Goal: Task Accomplishment & Management: Manage account settings

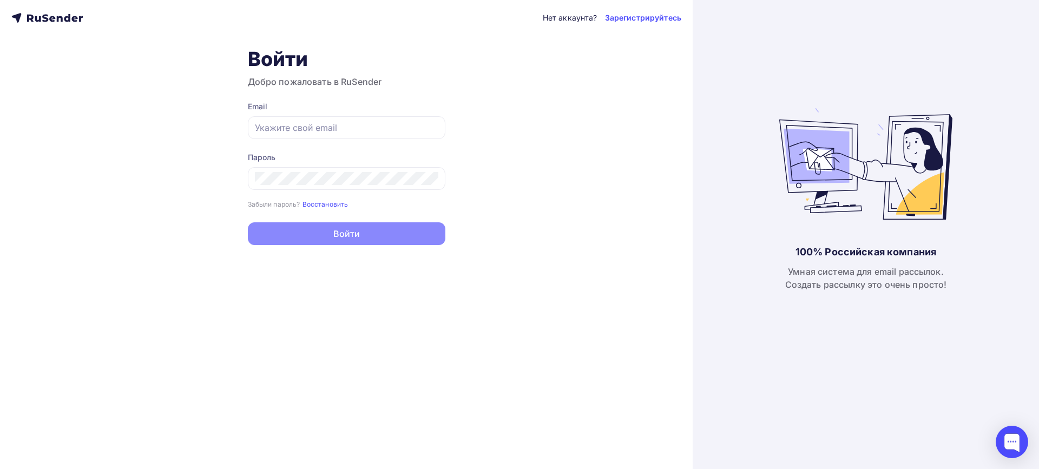
type input "[EMAIL_ADDRESS][DOMAIN_NAME]"
click at [341, 227] on button "Войти" at bounding box center [347, 233] width 198 height 23
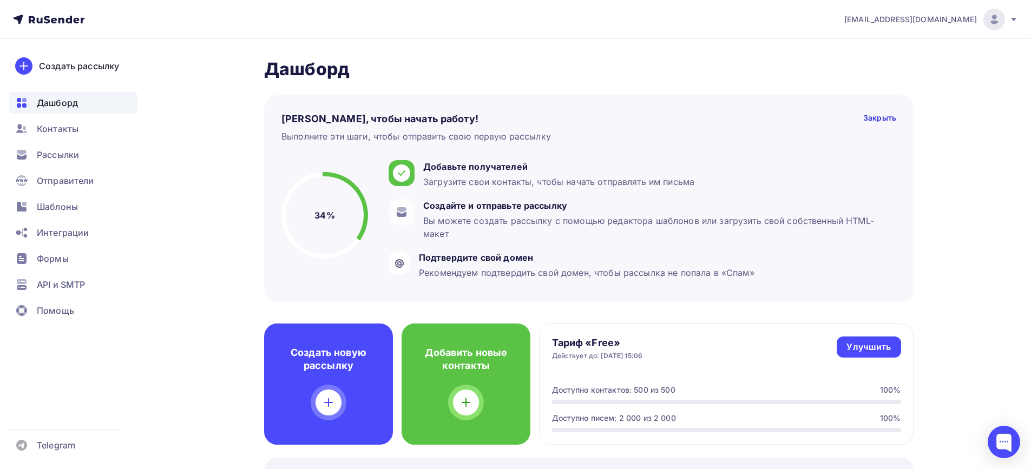
scroll to position [108, 0]
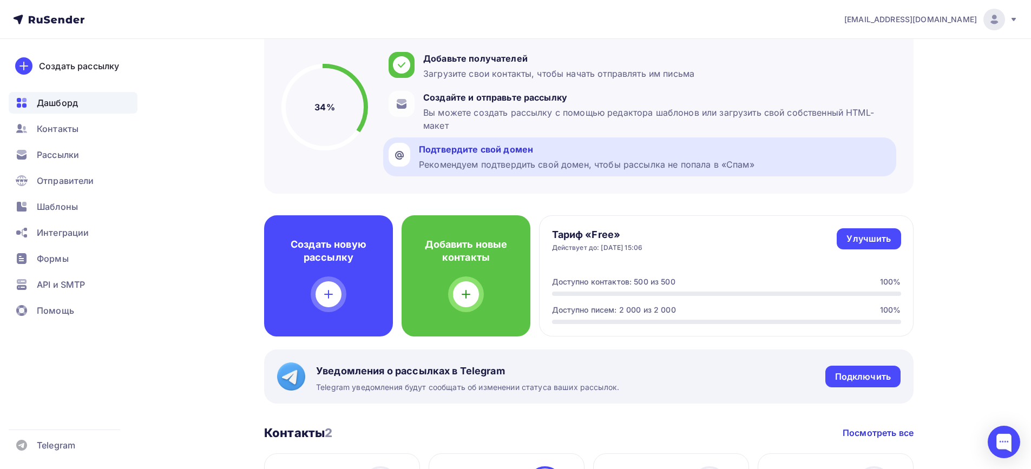
click at [475, 161] on div "Рекомендуем подтвердить свой домен, чтобы рассылка не попала в «Спам»" at bounding box center [587, 164] width 336 height 13
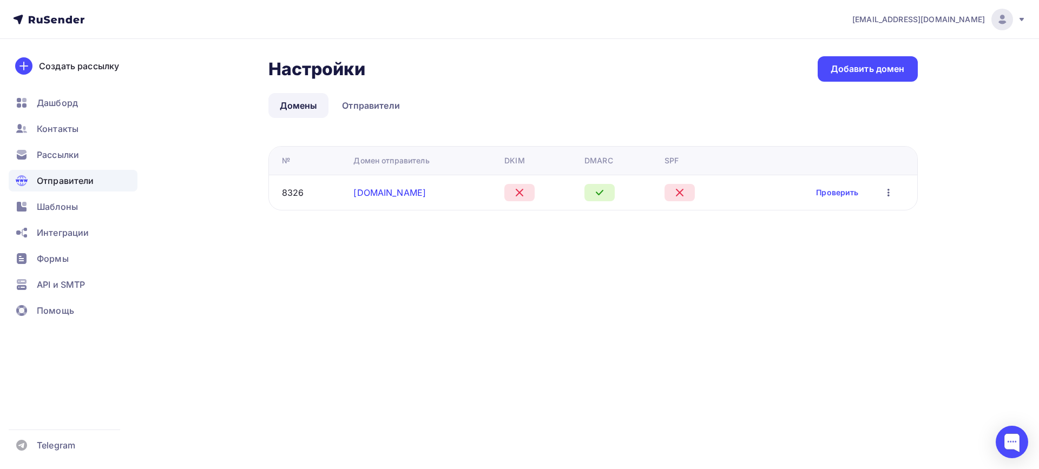
click at [386, 190] on link "salairtrans.ru" at bounding box center [389, 192] width 73 height 11
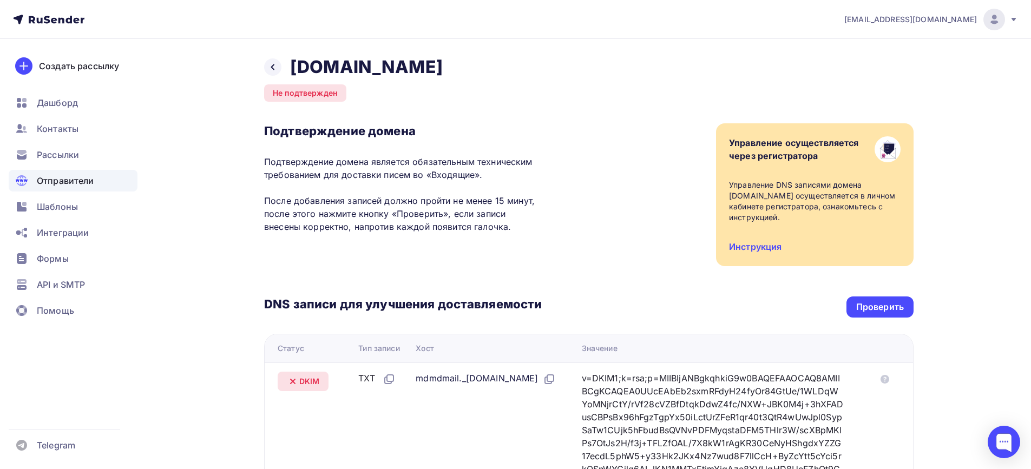
click at [351, 73] on h2 "salairtrans.ru" at bounding box center [366, 67] width 153 height 22
click at [269, 65] on icon at bounding box center [272, 67] width 9 height 9
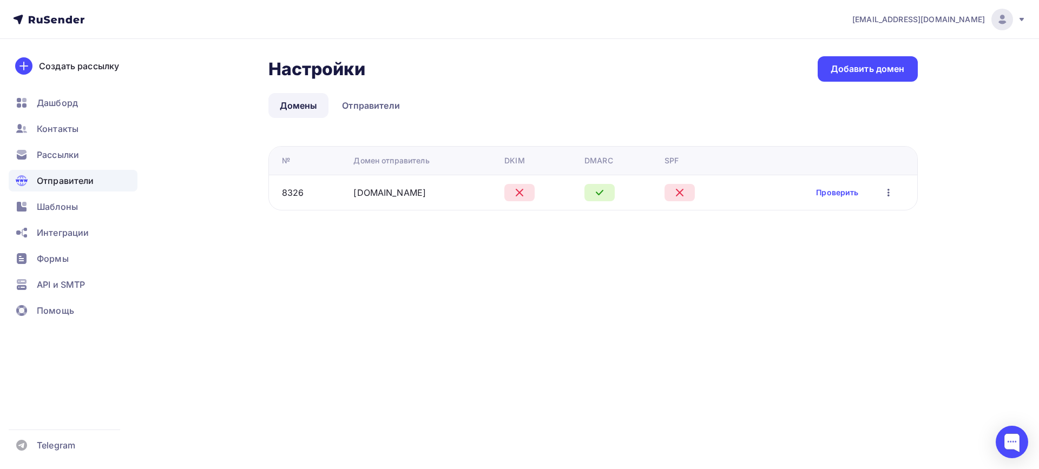
drag, startPoint x: 362, startPoint y: 194, endPoint x: 765, endPoint y: 307, distance: 418.3
click at [765, 307] on div "deminks@salairtrans.ru Аккаунт Тарифы Выйти Создать рассылку Дашборд Контакты Р…" at bounding box center [519, 234] width 1039 height 469
click at [891, 193] on icon "button" at bounding box center [888, 192] width 13 height 13
click at [828, 245] on div "Удалить" at bounding box center [837, 242] width 104 height 13
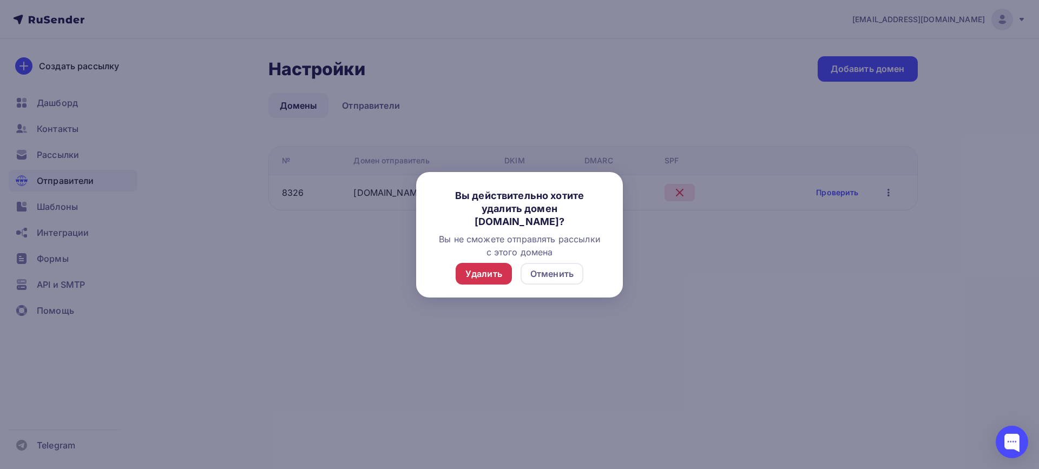
click at [483, 273] on div "Удалить" at bounding box center [483, 273] width 37 height 13
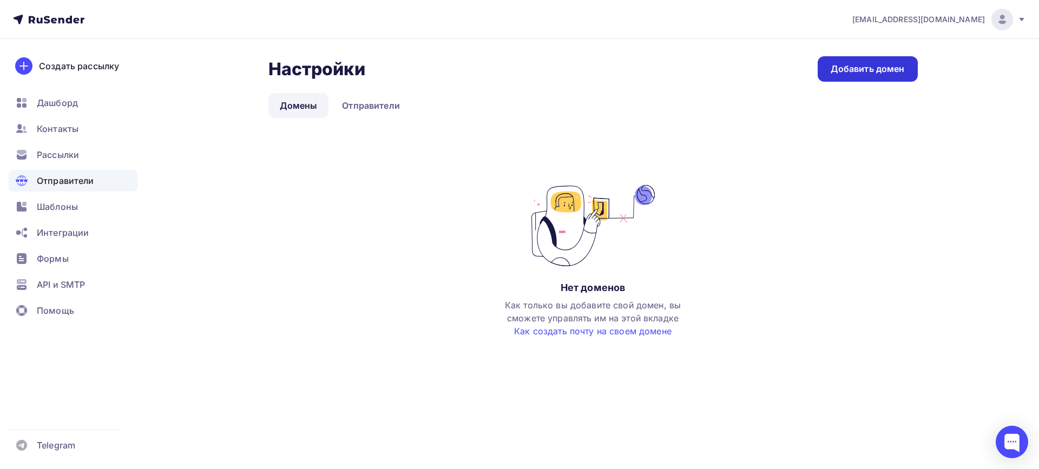
click at [869, 78] on link "Добавить домен" at bounding box center [868, 68] width 100 height 25
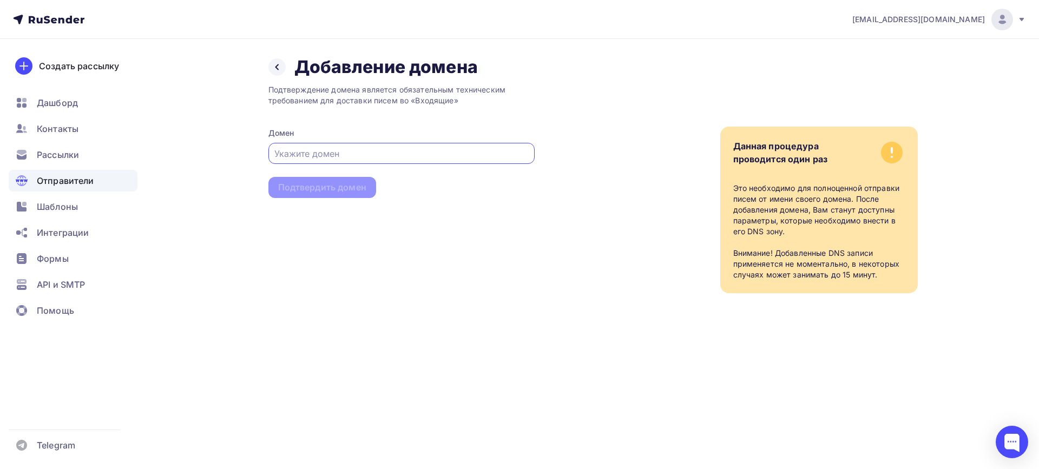
paste input "feedback@salair.xplanetmail.ru"
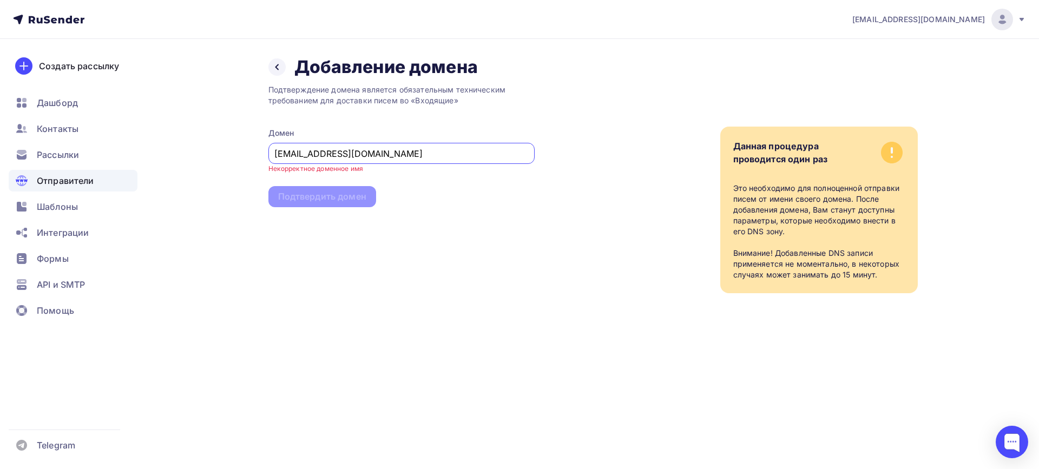
click at [323, 156] on input "feedback@salair.xplanetmail.ru" at bounding box center [401, 153] width 254 height 13
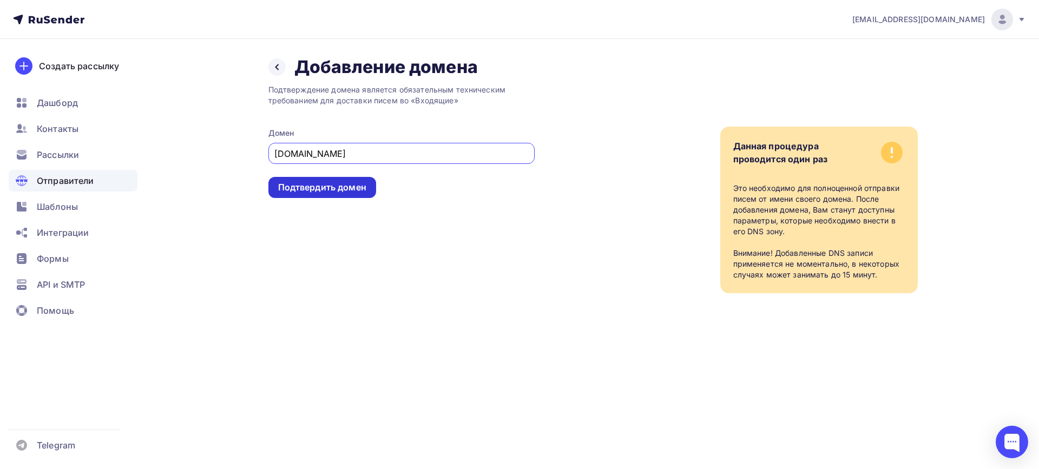
type input "salair.xplanetmail.ru"
click at [320, 187] on div "Подтвердить домен" at bounding box center [322, 187] width 88 height 12
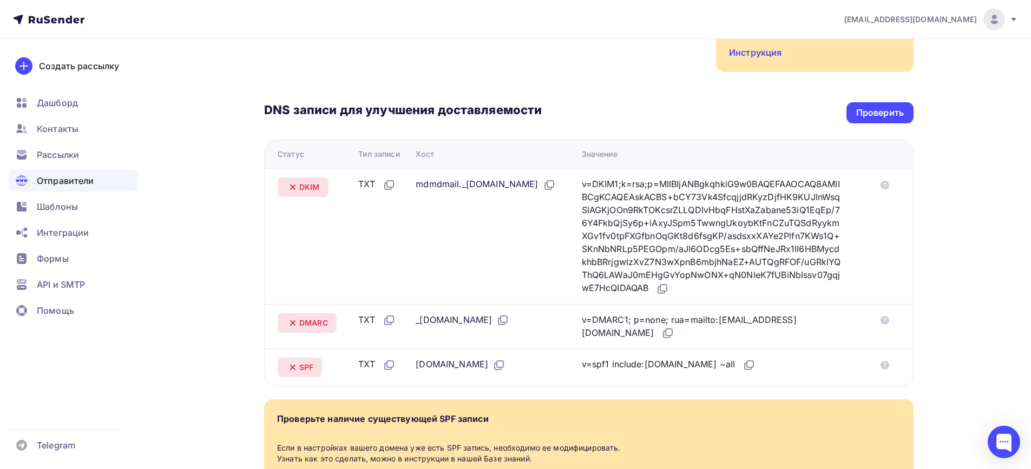
scroll to position [248, 0]
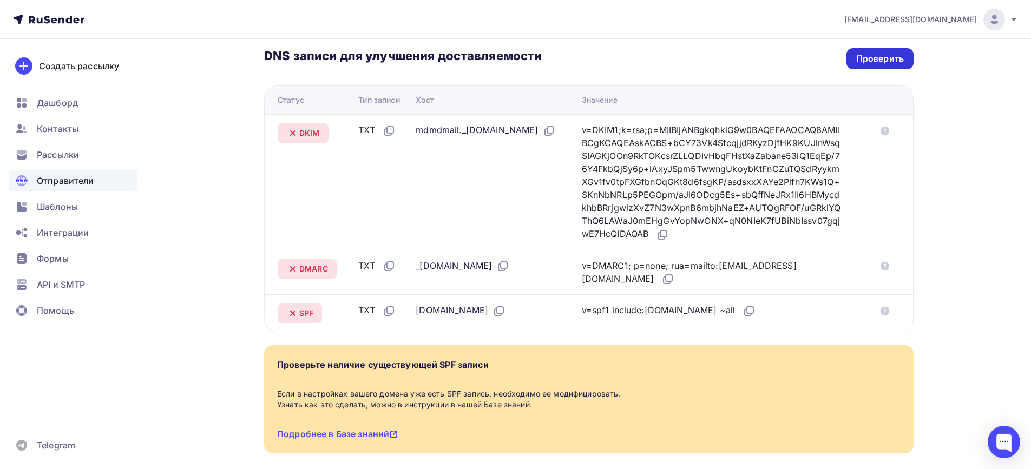
click at [876, 62] on div "Проверить" at bounding box center [880, 58] width 48 height 12
click at [859, 58] on div "Проверить" at bounding box center [880, 58] width 48 height 12
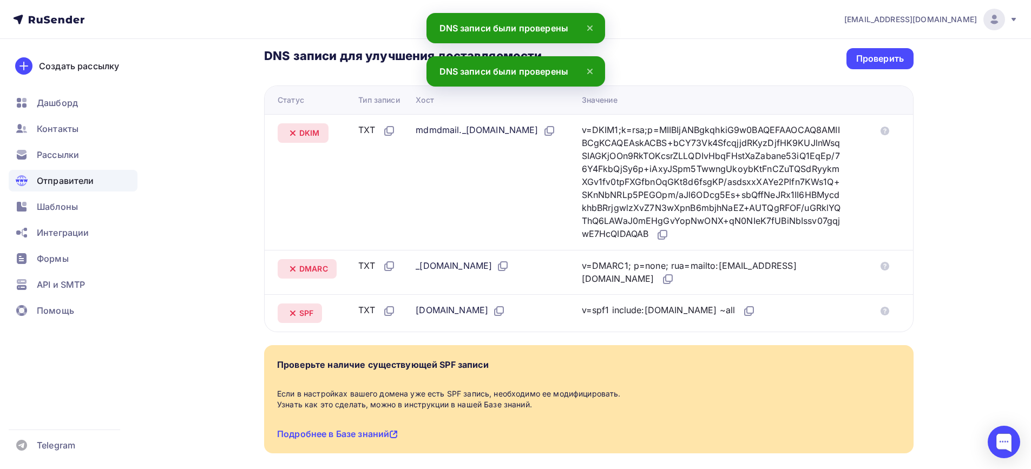
click at [587, 70] on icon at bounding box center [589, 71] width 13 height 13
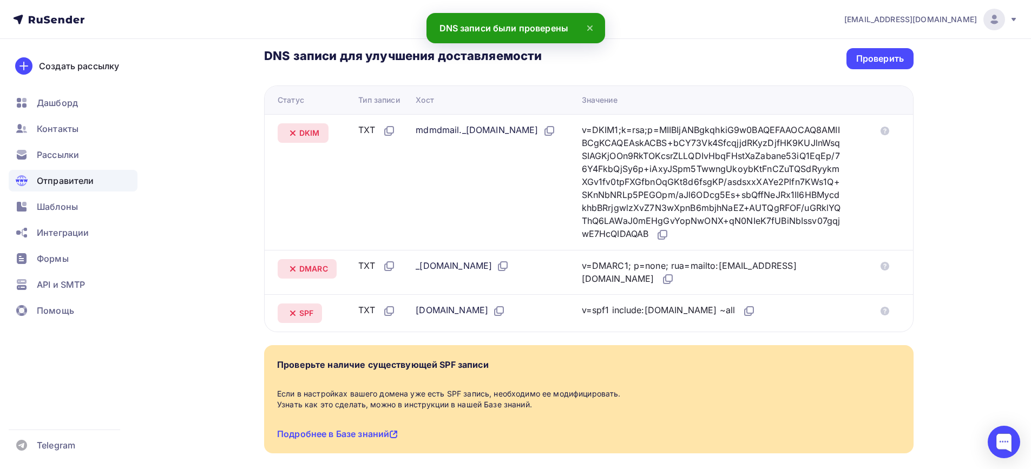
click at [590, 28] on icon at bounding box center [590, 28] width 4 height 4
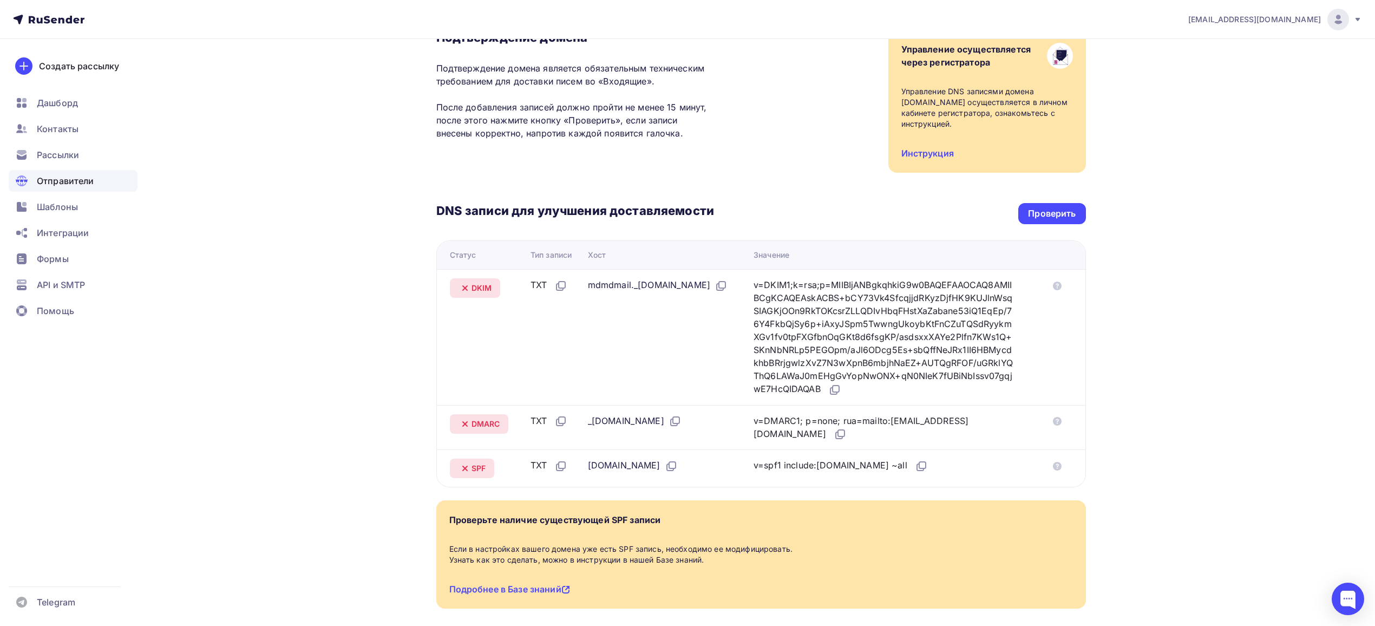
scroll to position [146, 0]
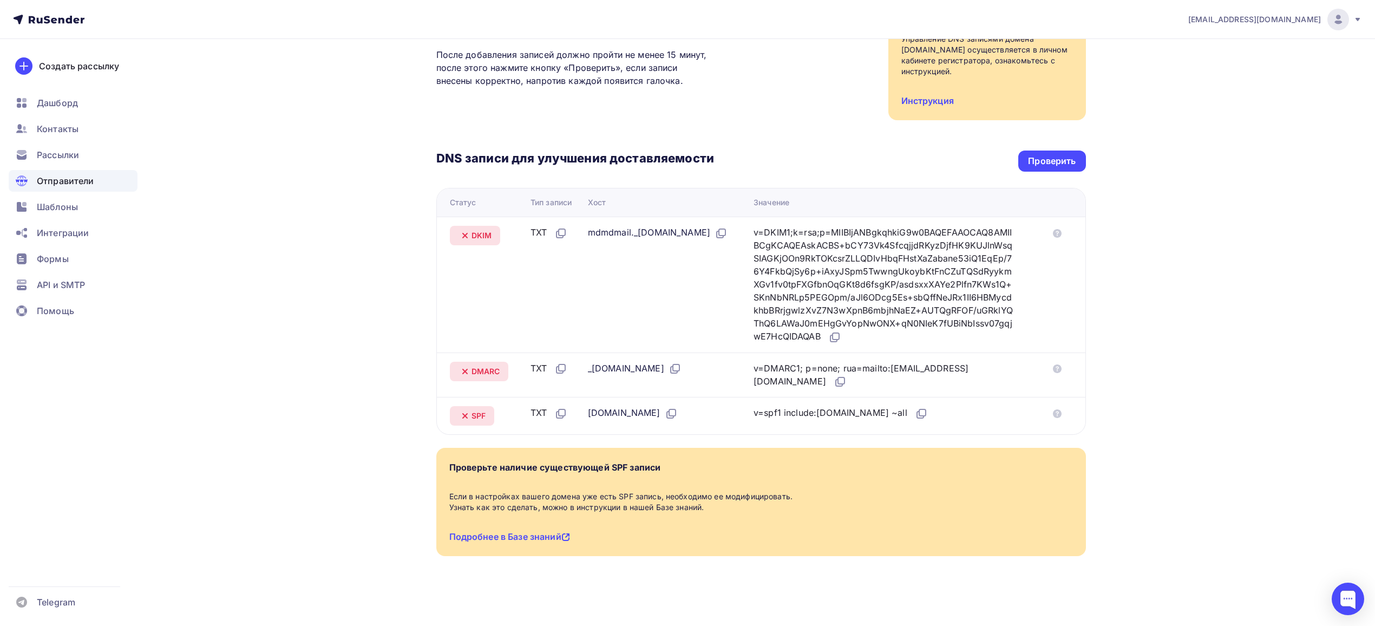
click at [1038, 326] on div "deminks@salairtrans.ru Аккаунт Тарифы Выйти Создать рассылку Дашборд Контакты Р…" at bounding box center [687, 240] width 1375 height 772
drag, startPoint x: 362, startPoint y: 113, endPoint x: 1045, endPoint y: 345, distance: 721.6
click at [1010, 345] on div "Назад salair.xplanetmail.ru Не подтвержден Подтверждение домена Подтверждение д…" at bounding box center [687, 259] width 887 height 733
click at [1038, 324] on div "deminks@salairtrans.ru Аккаунт Тарифы Выйти Создать рассылку Дашборд Контакты Р…" at bounding box center [687, 240] width 1375 height 772
click at [858, 272] on div "v=DKIM1;k=rsa;p=MIIBIjANBgkqhkiG9w0BAQEFAAOCAQ8AMIIBCgKCAQEAskACBS+bCY73Vk4Sfcq…" at bounding box center [884, 285] width 262 height 118
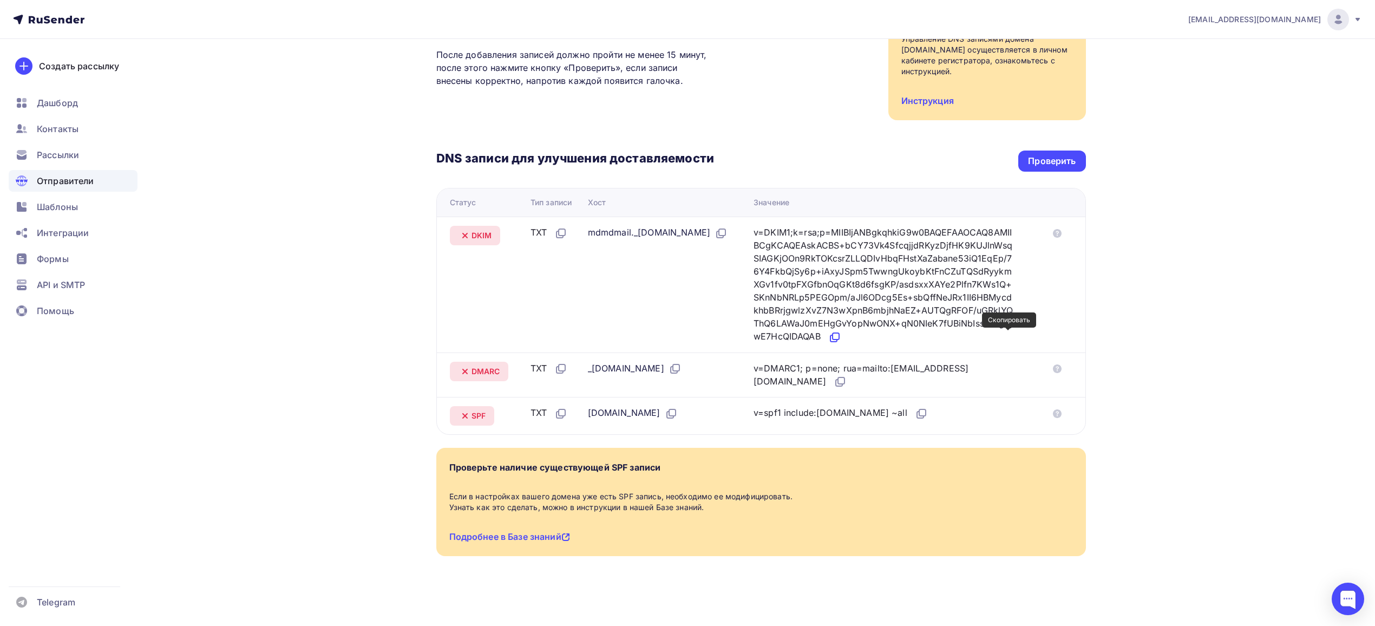
click at [841, 336] on icon at bounding box center [834, 337] width 13 height 13
click at [560, 232] on icon at bounding box center [560, 233] width 13 height 13
click at [719, 235] on icon at bounding box center [722, 232] width 6 height 6
click at [714, 240] on icon at bounding box center [720, 233] width 13 height 13
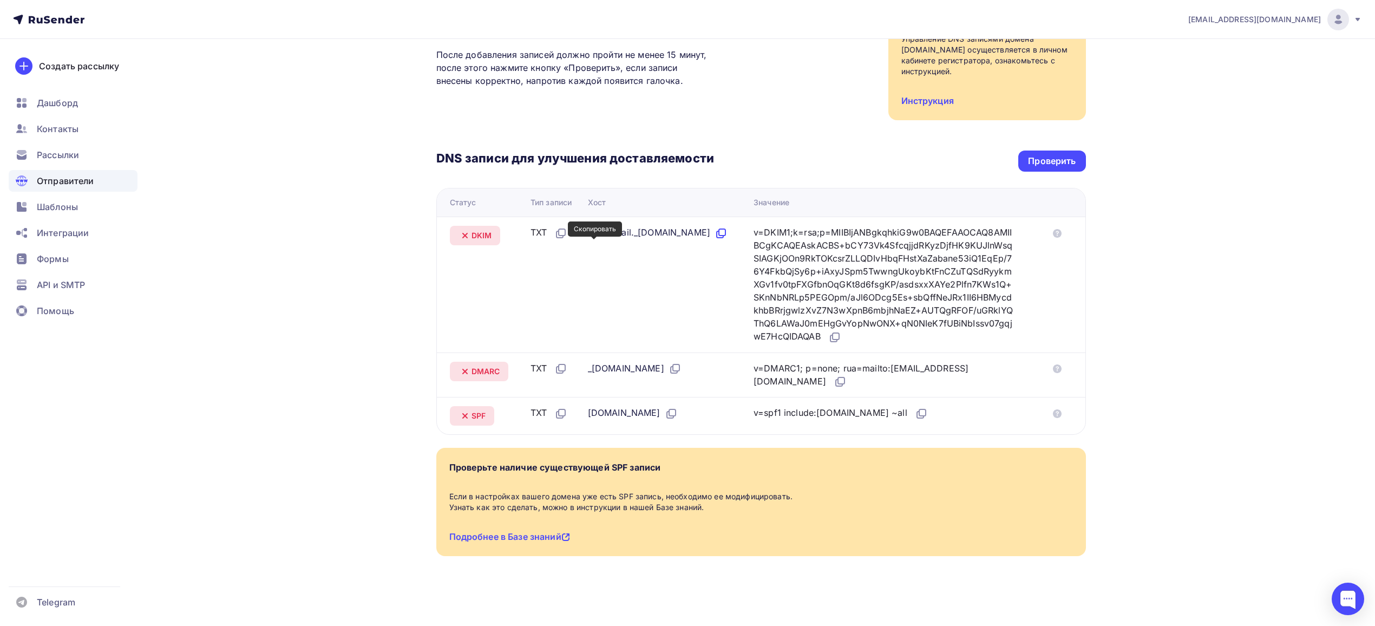
click at [714, 240] on icon at bounding box center [720, 233] width 13 height 13
click at [841, 336] on icon at bounding box center [834, 337] width 13 height 13
click at [679, 370] on icon at bounding box center [676, 367] width 6 height 6
click at [846, 380] on icon at bounding box center [839, 381] width 13 height 13
click at [678, 416] on icon at bounding box center [671, 413] width 13 height 13
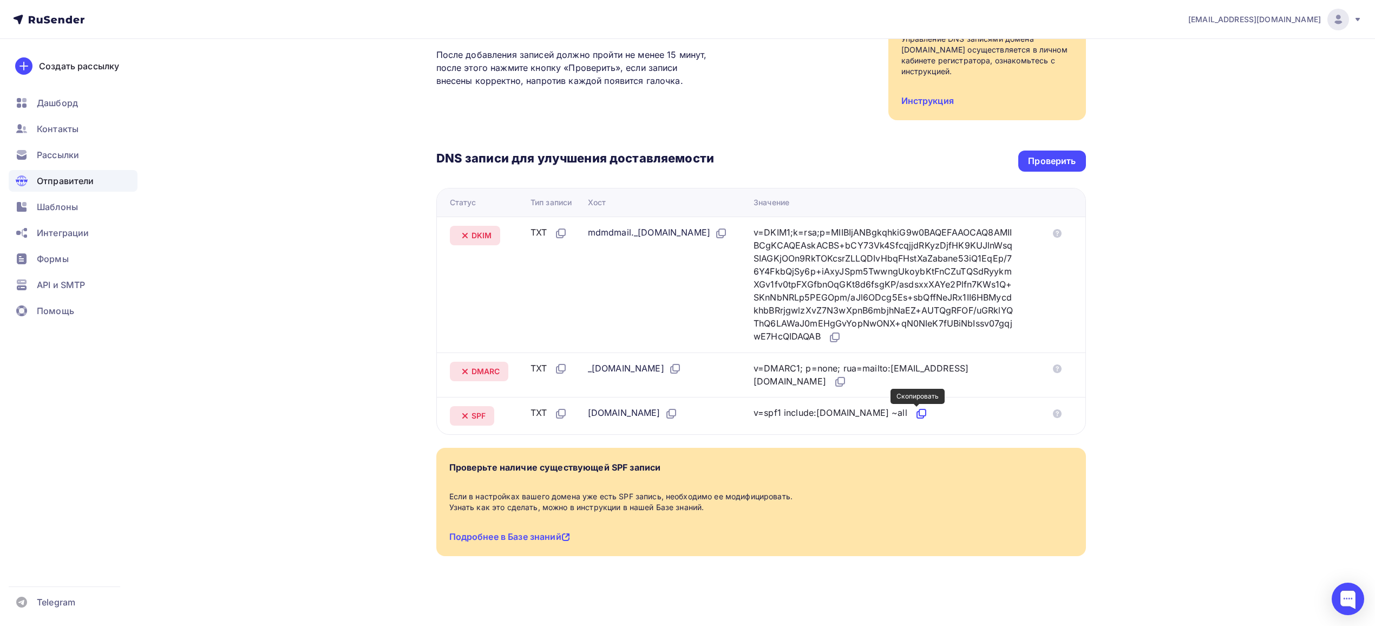
click at [916, 411] on icon at bounding box center [921, 413] width 13 height 13
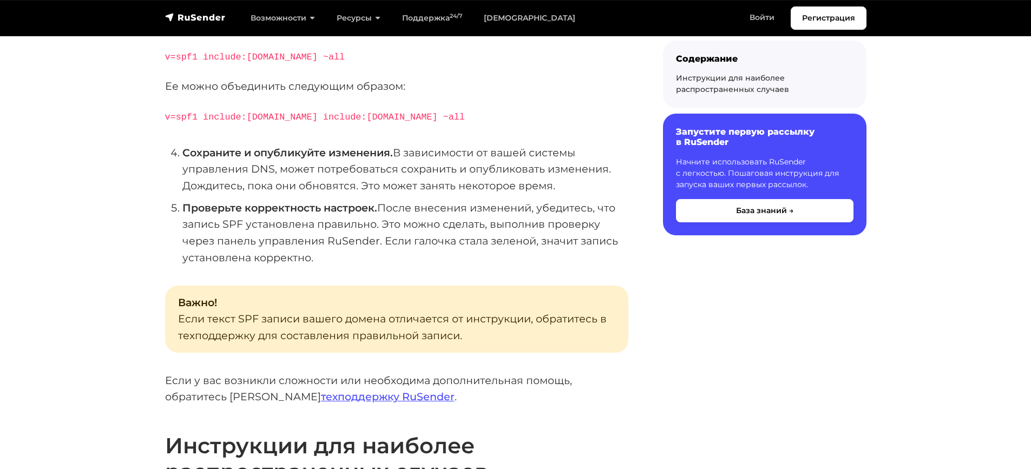
scroll to position [172, 0]
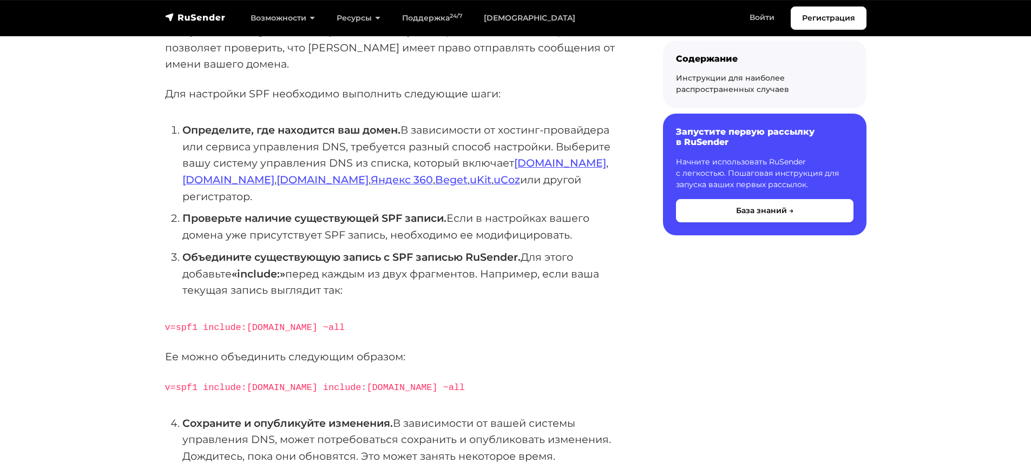
drag, startPoint x: 555, startPoint y: 320, endPoint x: 547, endPoint y: 312, distance: 11.9
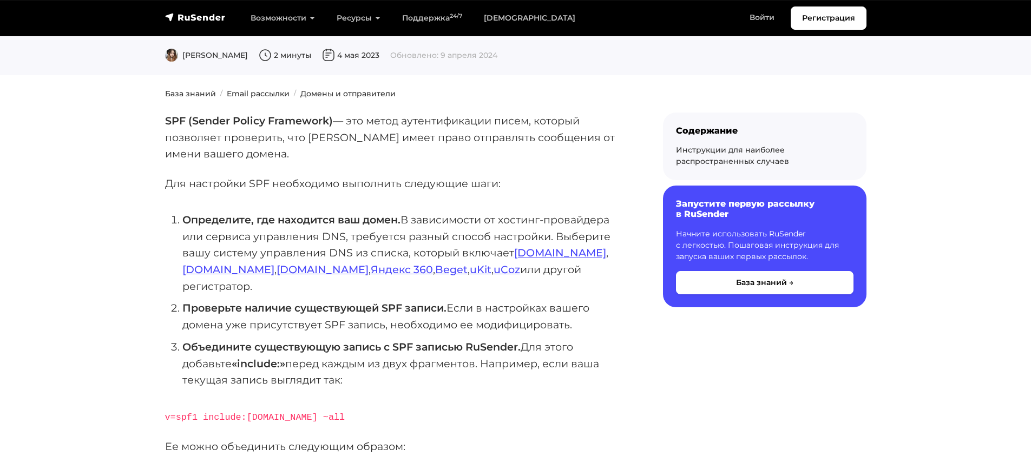
scroll to position [0, 0]
